Goal: Obtain resource: Download file/media

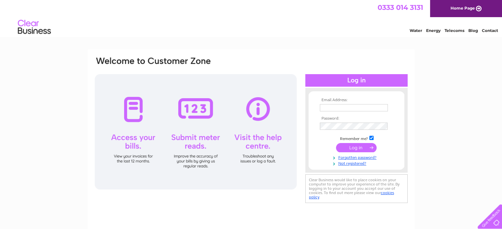
type input "luisa.nunes@karmagroup.com"
click at [355, 148] on input "submit" at bounding box center [356, 147] width 41 height 9
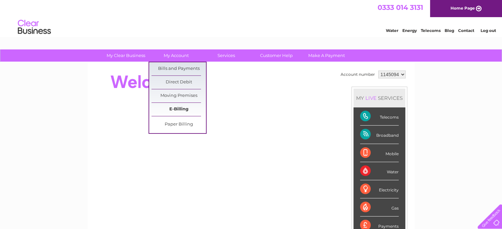
click at [177, 108] on link "E-Billing" at bounding box center [178, 109] width 54 height 13
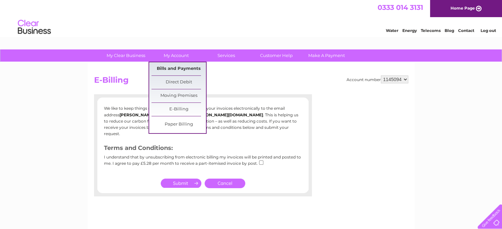
click at [174, 66] on link "Bills and Payments" at bounding box center [178, 68] width 54 height 13
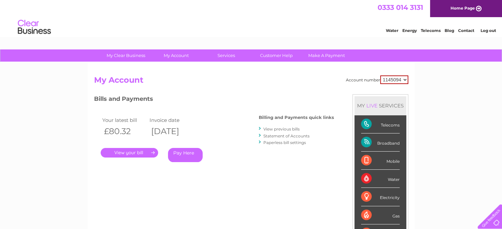
click at [137, 150] on link "." at bounding box center [129, 153] width 57 height 10
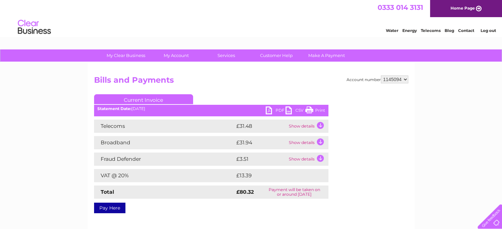
click at [272, 111] on link "PDF" at bounding box center [276, 112] width 20 height 10
